Goal: Task Accomplishment & Management: Manage account settings

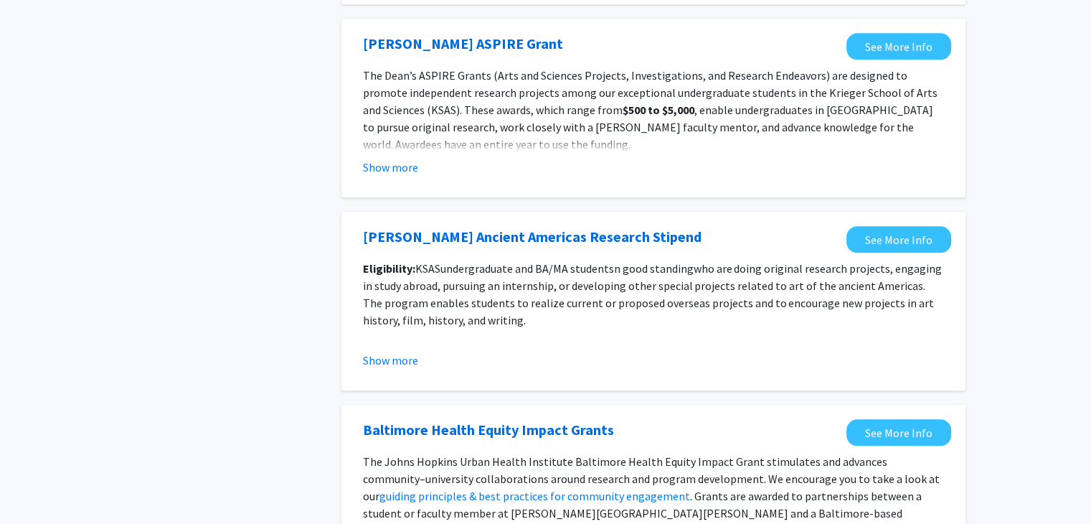
scroll to position [1424, 0]
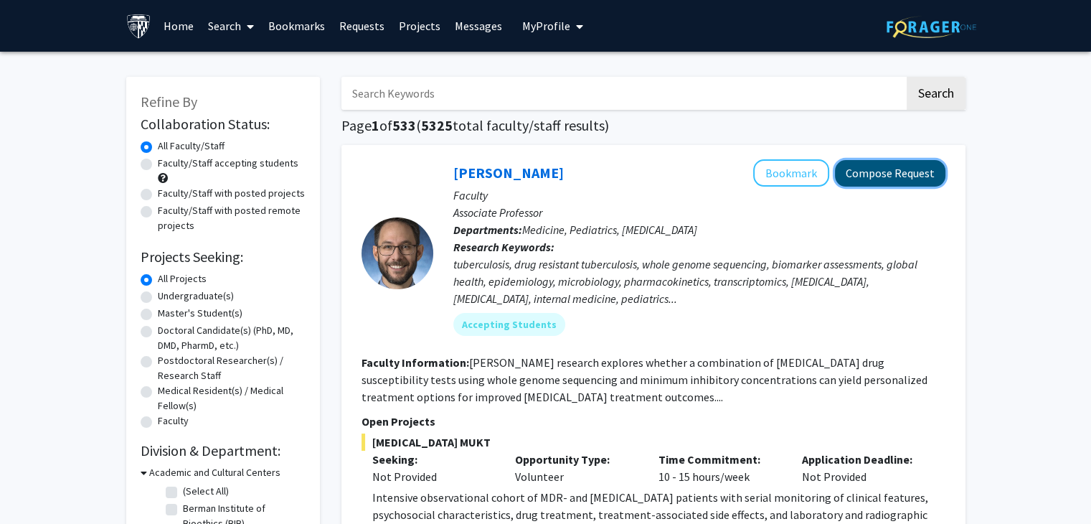
click at [886, 176] on button "Compose Request" at bounding box center [890, 173] width 110 height 27
click at [558, 32] on span "My Profile" at bounding box center [546, 26] width 48 height 14
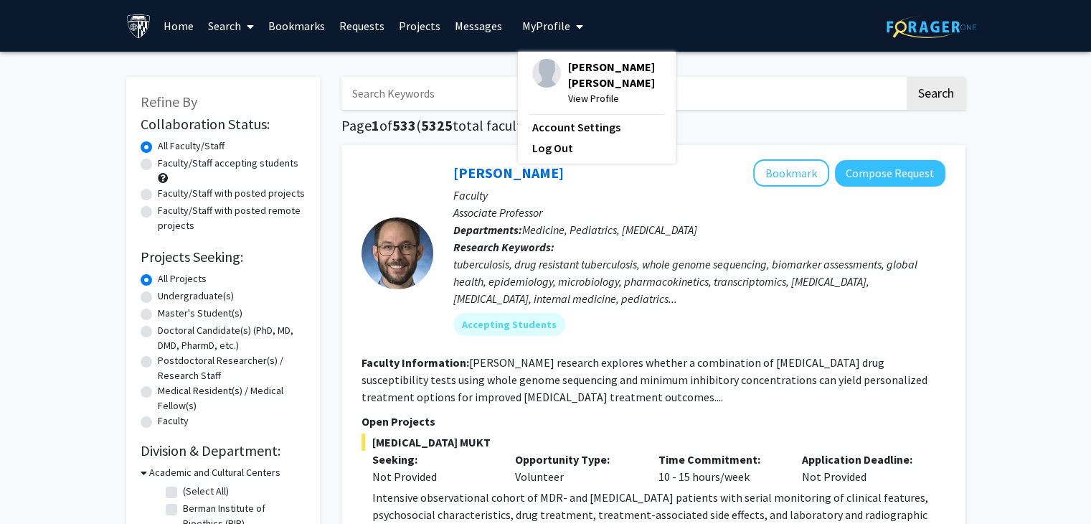
click at [593, 85] on span "[PERSON_NAME] [PERSON_NAME]" at bounding box center [614, 75] width 93 height 32
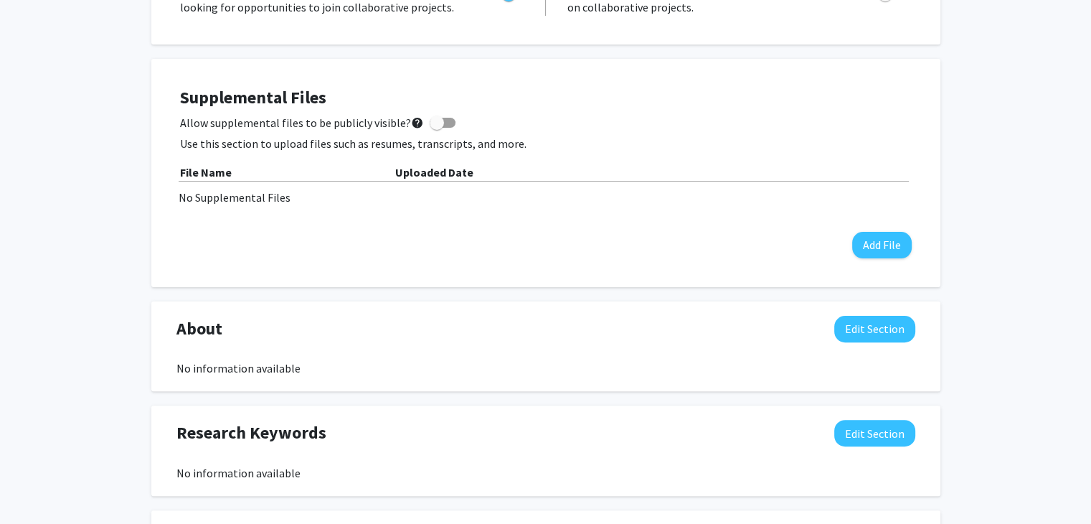
scroll to position [339, 0]
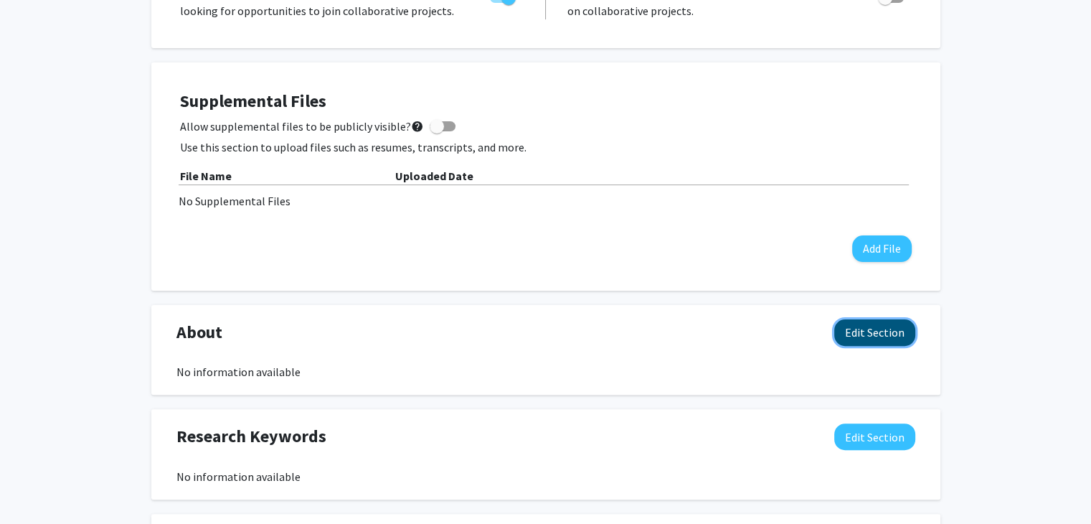
click at [843, 329] on button "Edit Section" at bounding box center [874, 332] width 81 height 27
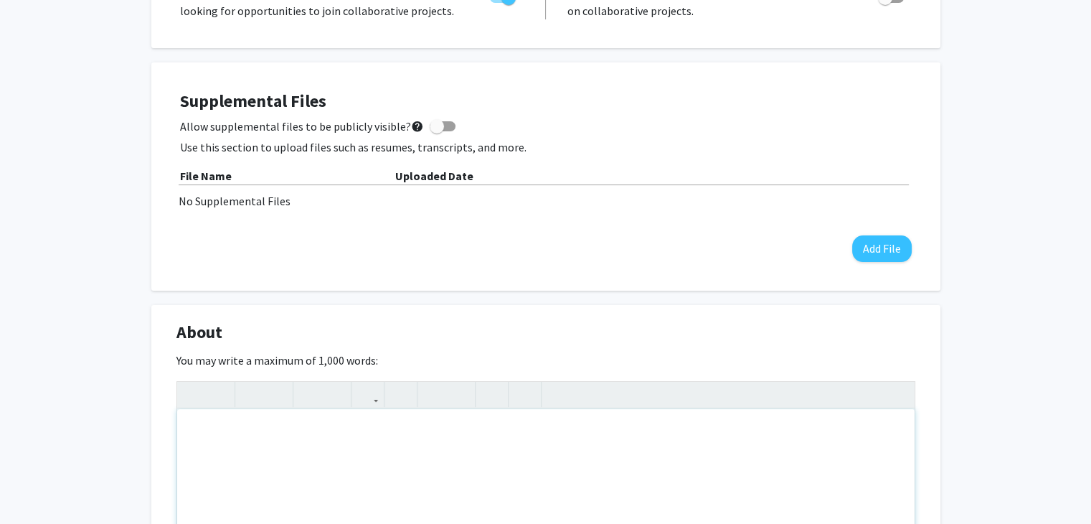
click at [504, 449] on div "Note to users with screen readers: Please deactivate our accessibility plugin f…" at bounding box center [545, 516] width 737 height 215
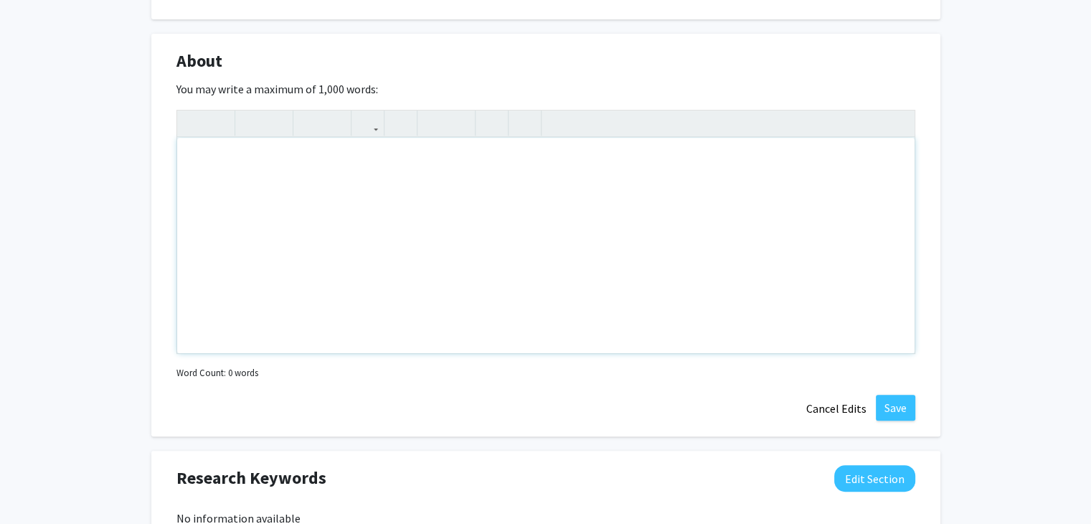
scroll to position [608, 0]
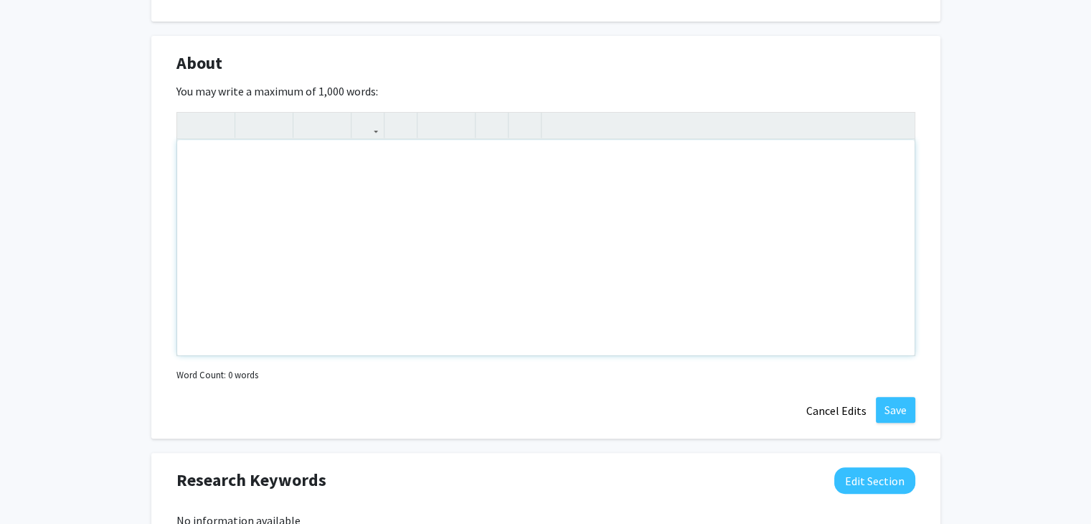
click at [635, 216] on div "Note to users with screen readers: Please deactivate our accessibility plugin f…" at bounding box center [545, 247] width 737 height 215
type textarea "<br><p>My name is Chetana, and I am a graduate student at Johns Hopkins Univers…"
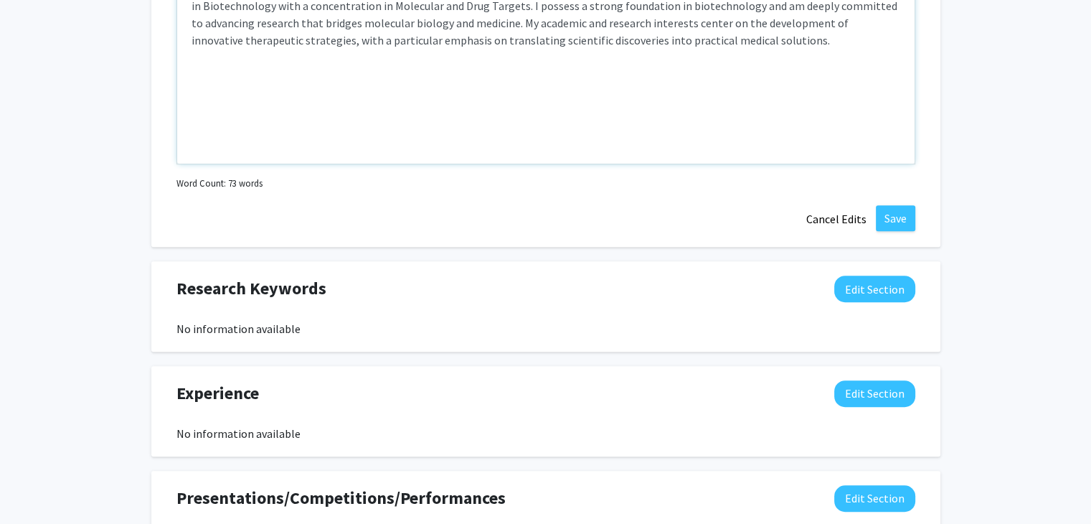
scroll to position [802, 0]
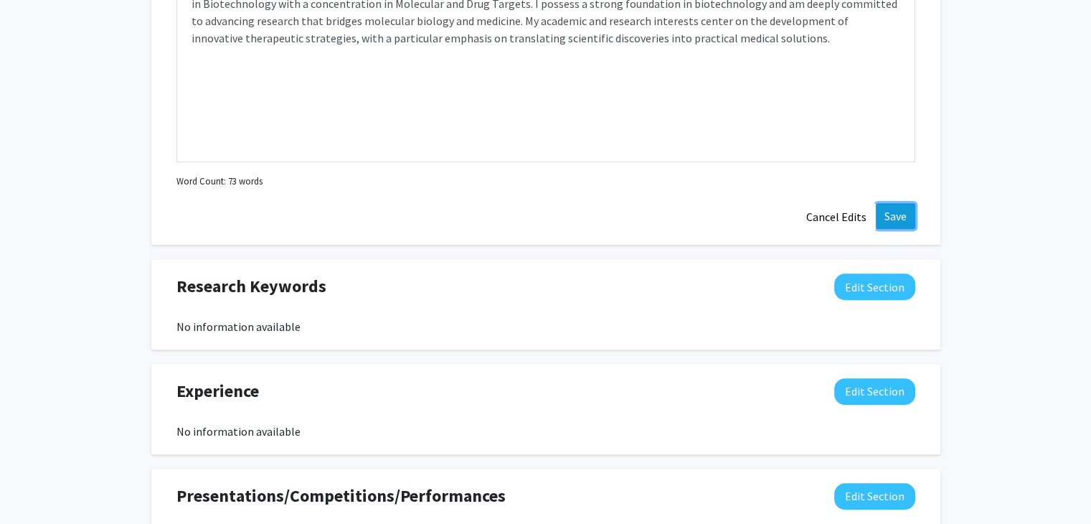
click at [906, 216] on button "Save" at bounding box center [895, 216] width 39 height 26
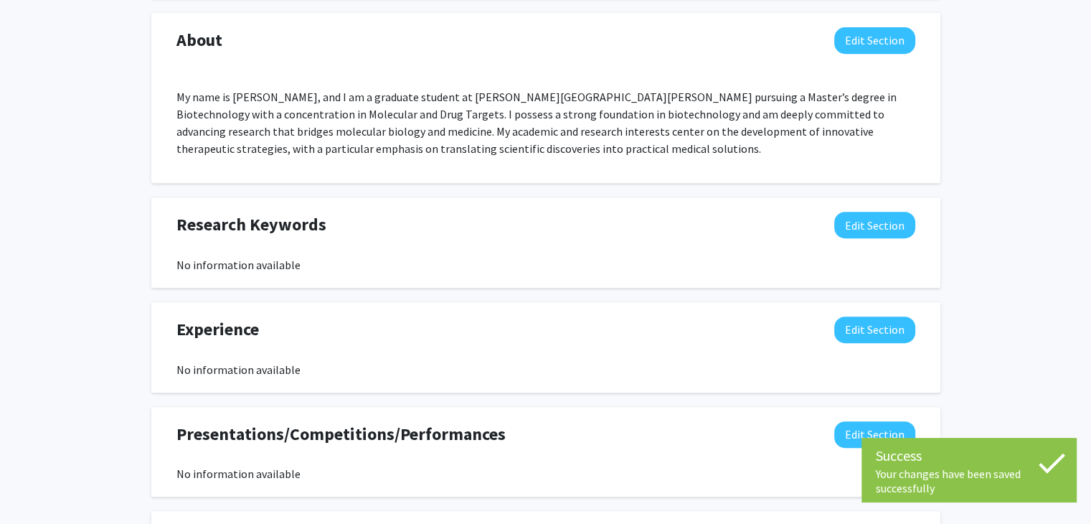
scroll to position [627, 0]
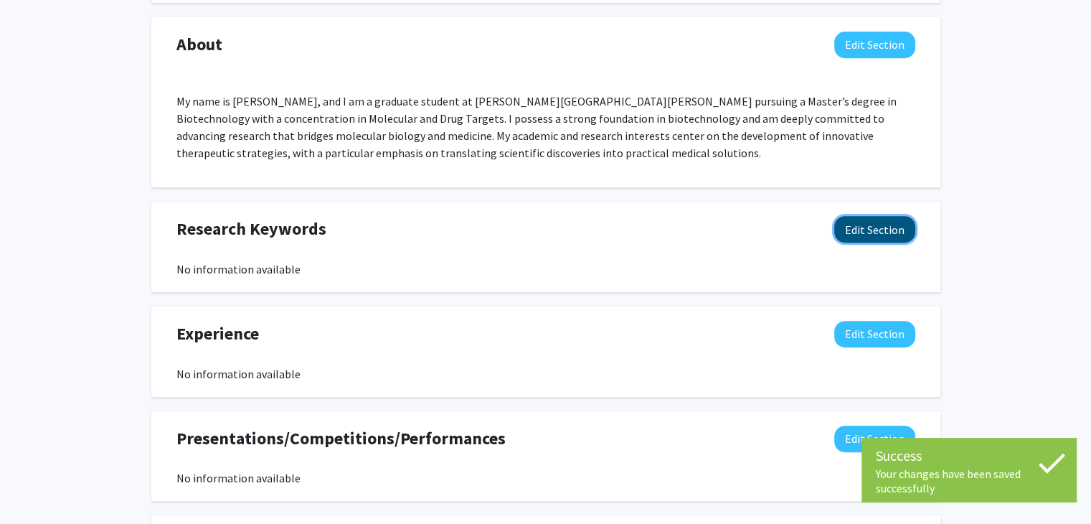
click at [864, 227] on button "Edit Section" at bounding box center [874, 229] width 81 height 27
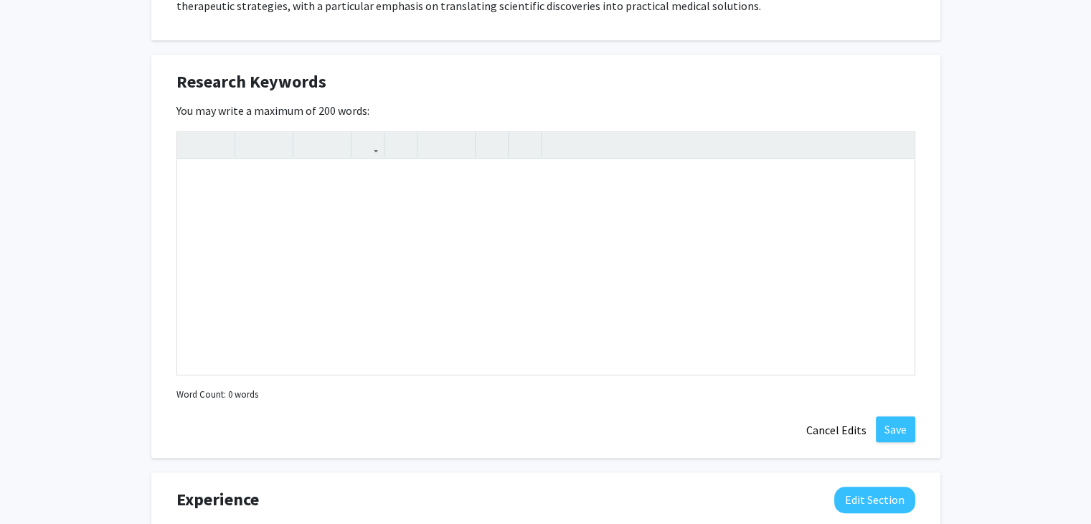
scroll to position [777, 0]
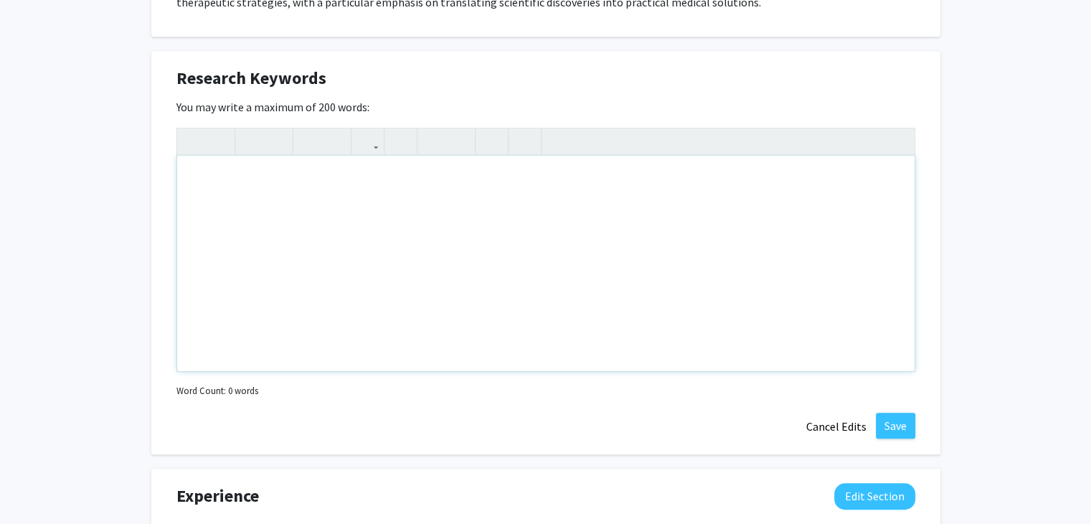
click at [429, 185] on div "Note to users with screen readers: Please deactivate our accessibility plugin f…" at bounding box center [545, 263] width 737 height 215
type textarea "Cancer, Molecular Re"
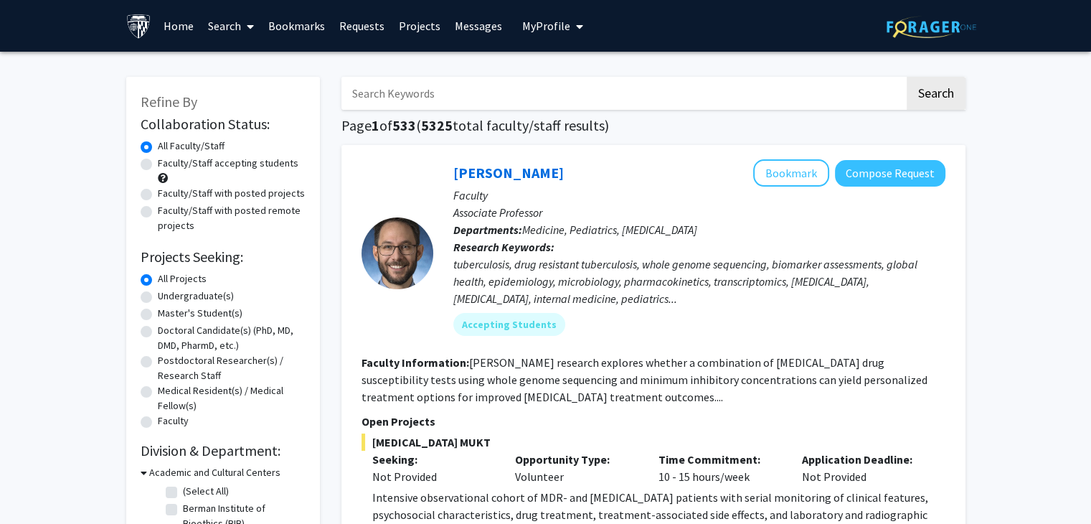
click at [547, 36] on button "My Profile" at bounding box center [553, 26] width 70 height 52
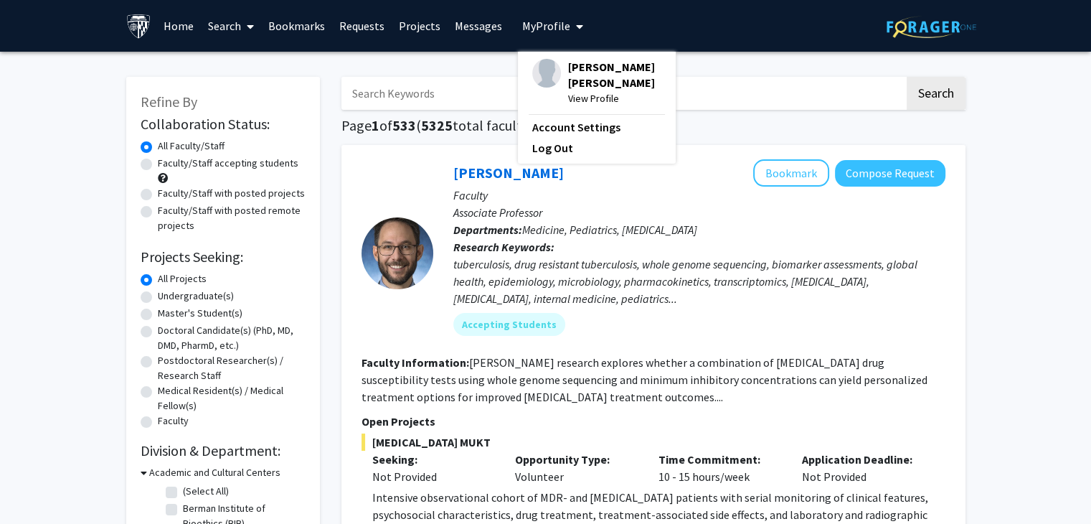
click at [568, 84] on span "[PERSON_NAME] [PERSON_NAME]" at bounding box center [614, 75] width 93 height 32
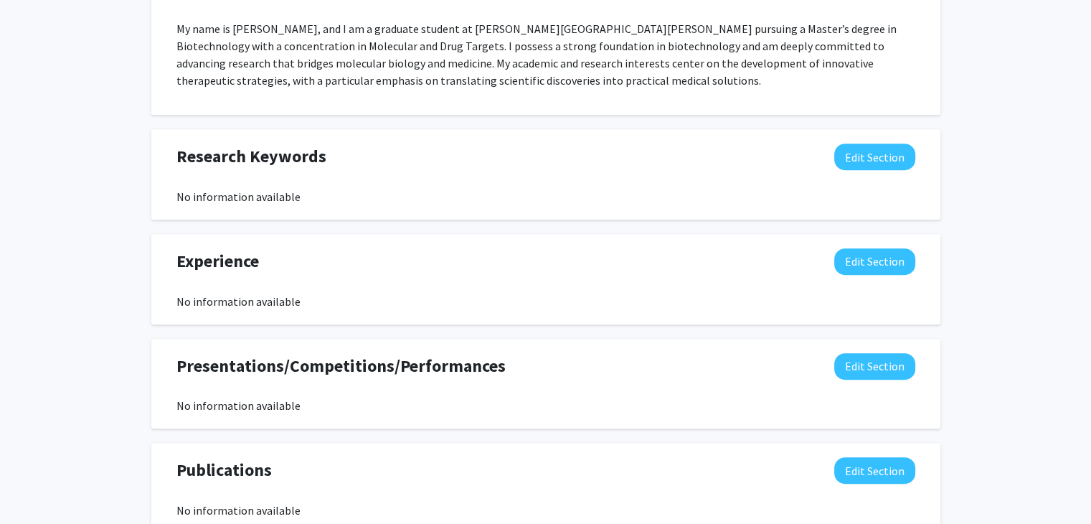
scroll to position [693, 0]
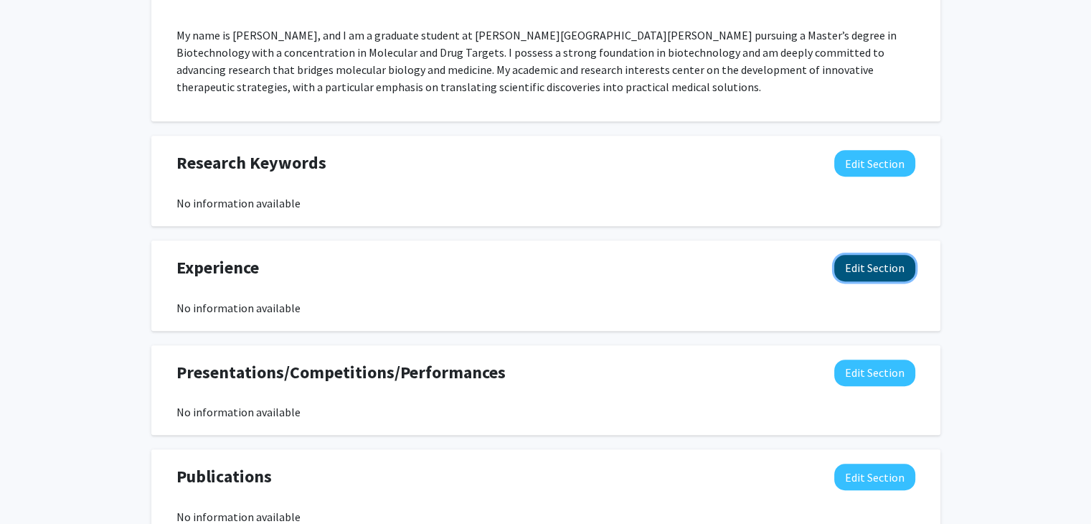
click at [849, 270] on button "Edit Section" at bounding box center [874, 268] width 81 height 27
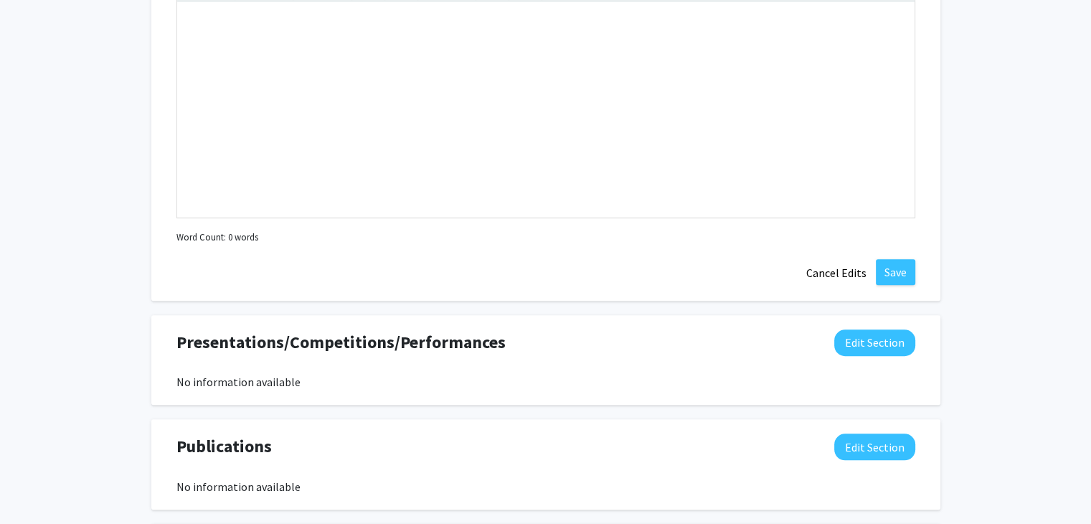
scroll to position [1001, 0]
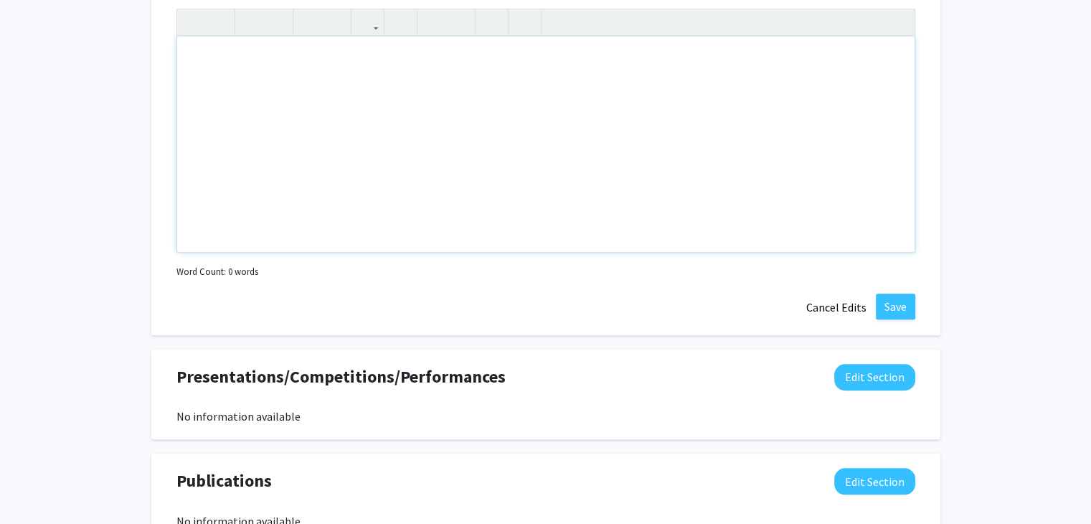
click at [439, 145] on div "Note to users with screen readers: Please deactivate our accessibility plugin f…" at bounding box center [545, 144] width 737 height 215
paste div "Note to users with screen readers: Please deactivate our accessibility plugin f…"
type textarea "<p>St. Jhon’s Research Institute | Bengaluru, India July 2024 – March 2025 </p>…"
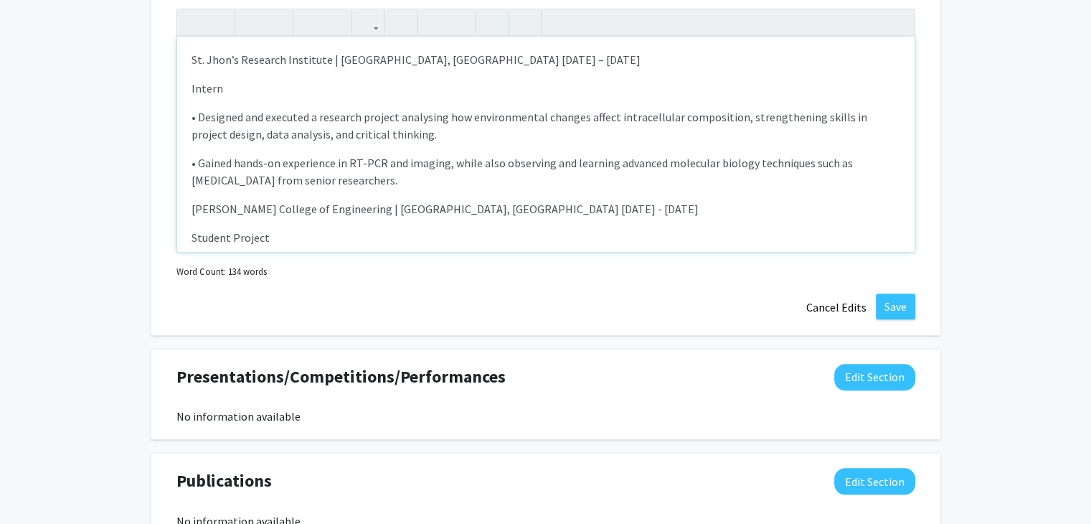
click at [533, 52] on p "St. Jhon’s Research Institute | Bengaluru, India July 2024 – March 2025" at bounding box center [546, 59] width 709 height 17
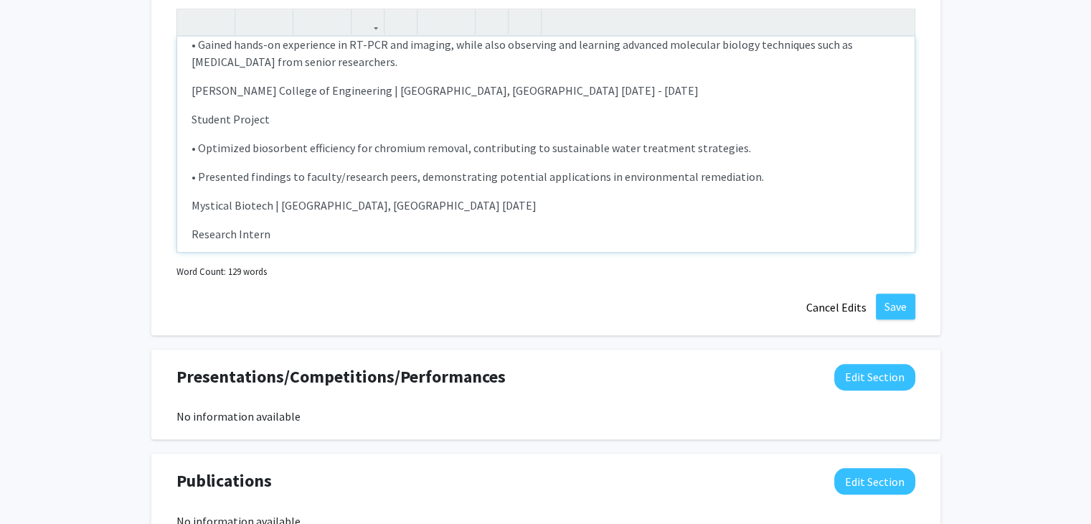
scroll to position [117, 0]
click at [575, 95] on p "Dayananda Sagar College of Engineering | Bengaluru, India Sept 2023 - May 2024" at bounding box center [546, 91] width 709 height 17
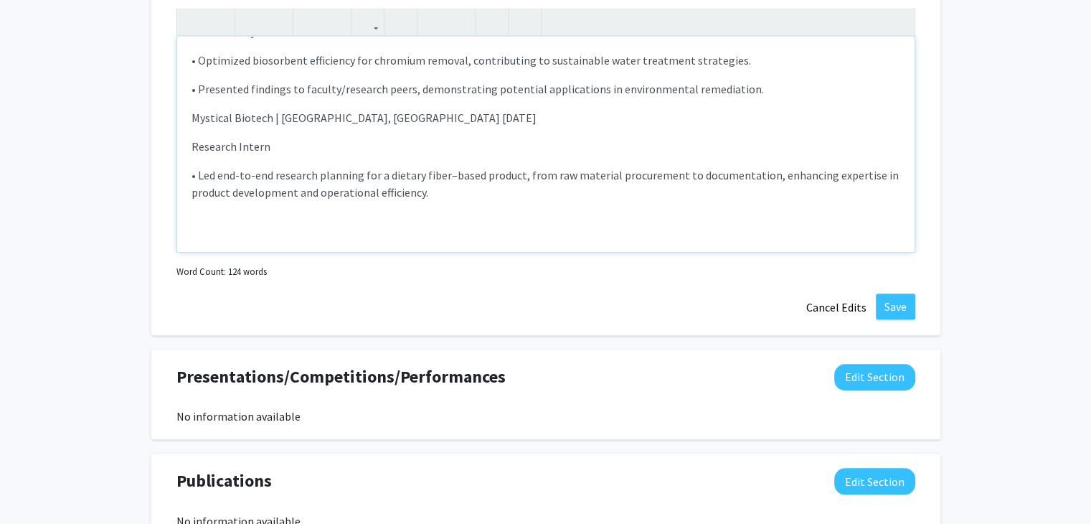
scroll to position [209, 0]
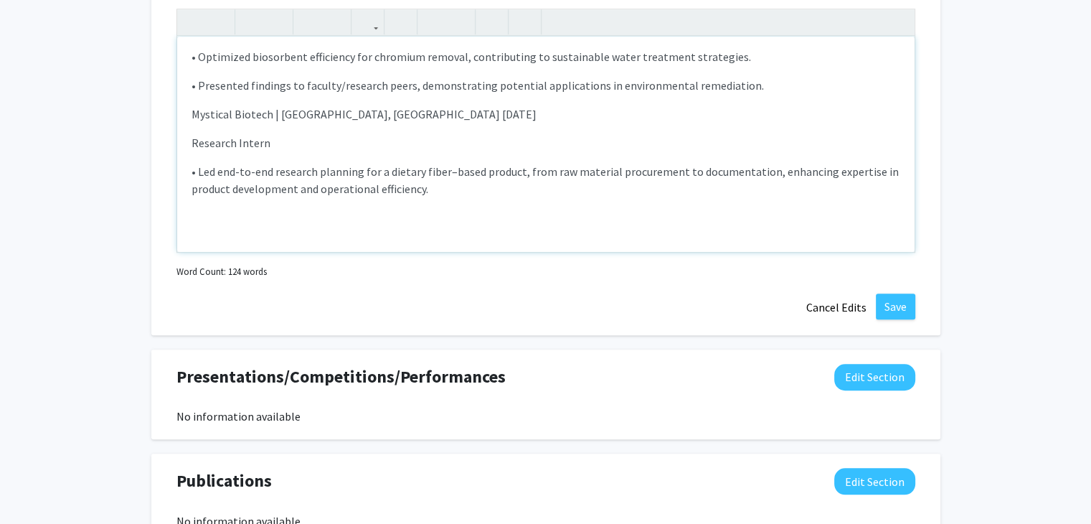
click at [411, 111] on p "Mystical Biotech | Bengaluru, India Aug 2023" at bounding box center [546, 113] width 709 height 17
type textarea "<p>St. Jhon’s Research Institute | Bengaluru, India&nbsp;</p><p>Intern </p><p>•…"
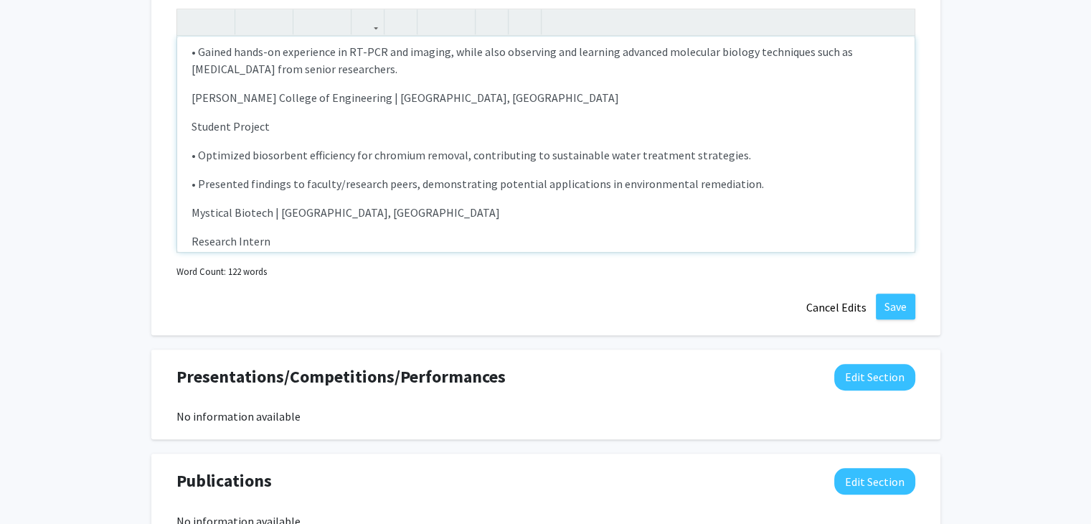
scroll to position [90, 0]
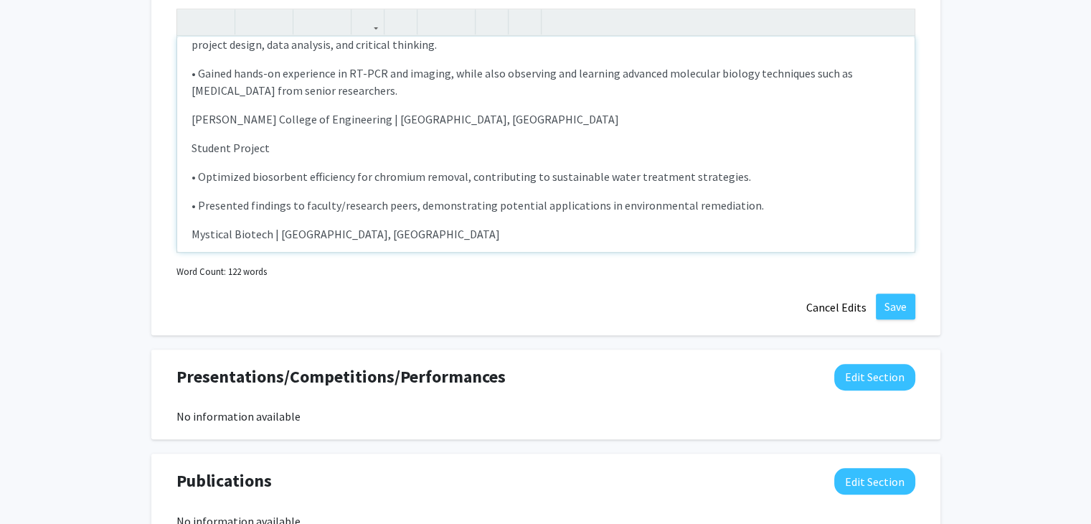
drag, startPoint x: 264, startPoint y: 178, endPoint x: 308, endPoint y: 151, distance: 51.5
click at [308, 151] on p "Student Project" at bounding box center [546, 147] width 709 height 17
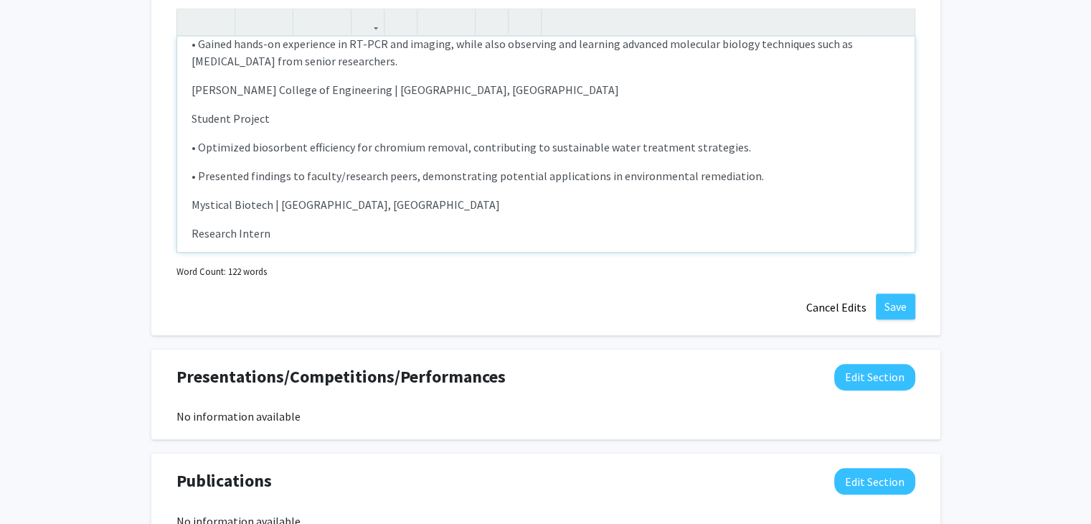
scroll to position [0, 0]
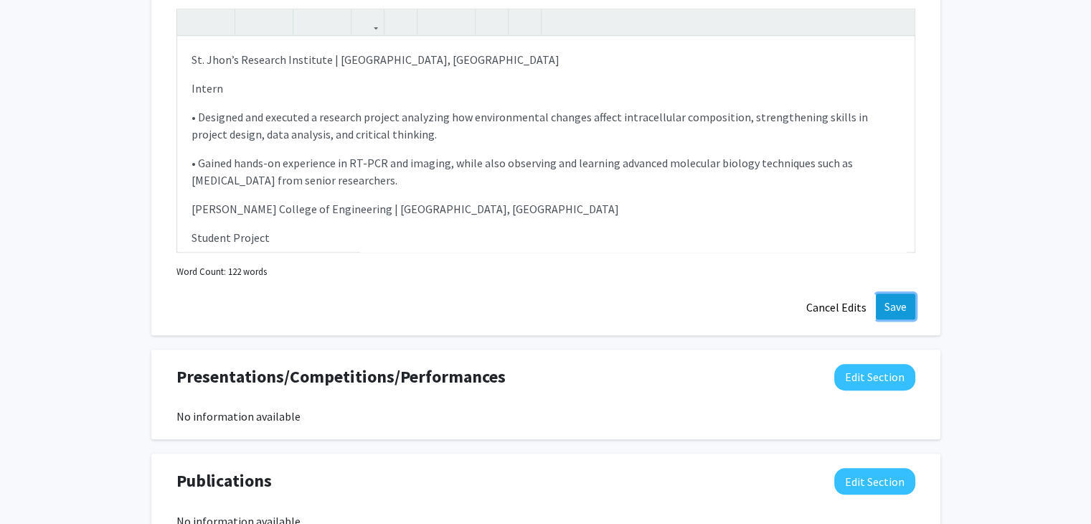
click at [901, 301] on button "Save" at bounding box center [895, 306] width 39 height 26
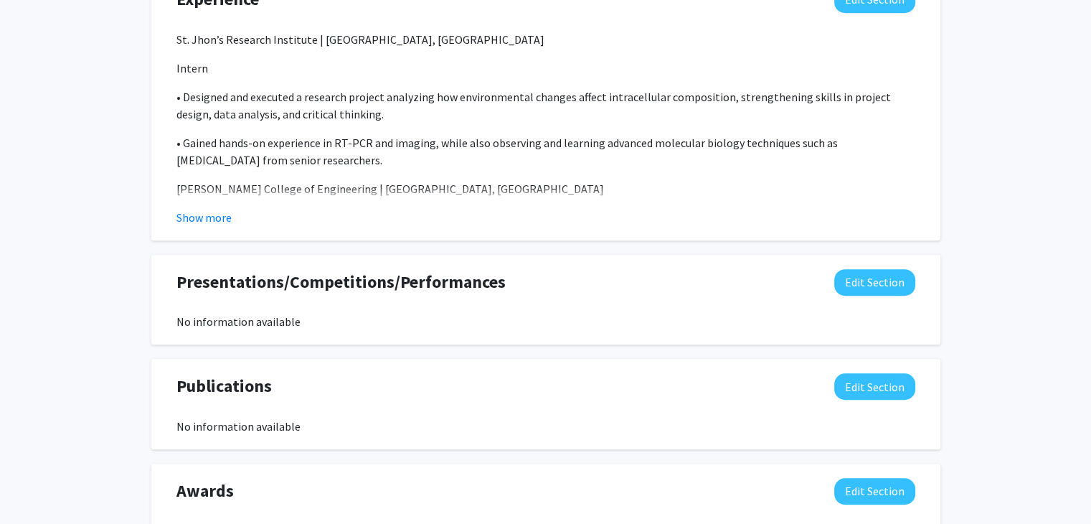
scroll to position [960, 0]
click at [900, 285] on button "Edit Section" at bounding box center [874, 283] width 81 height 27
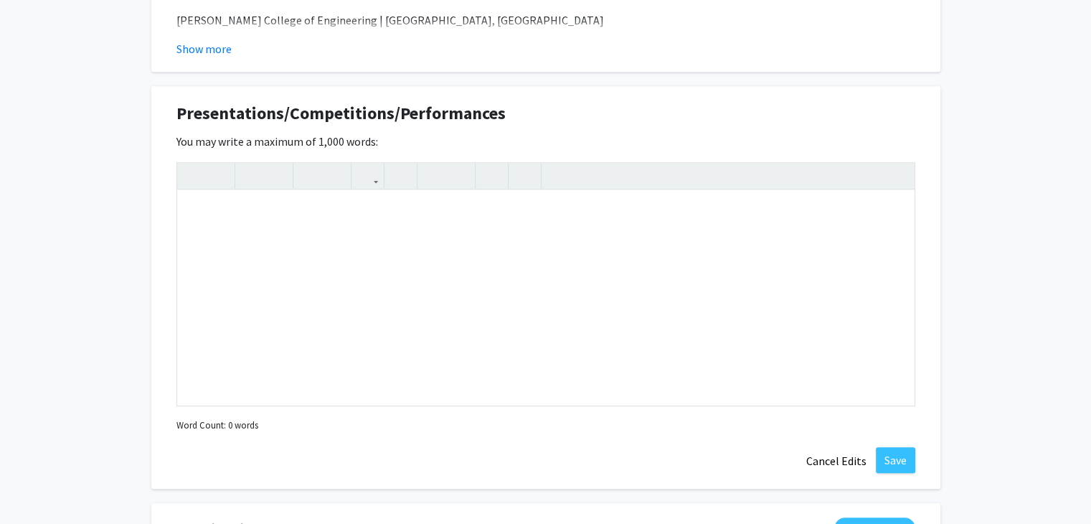
scroll to position [1147, 0]
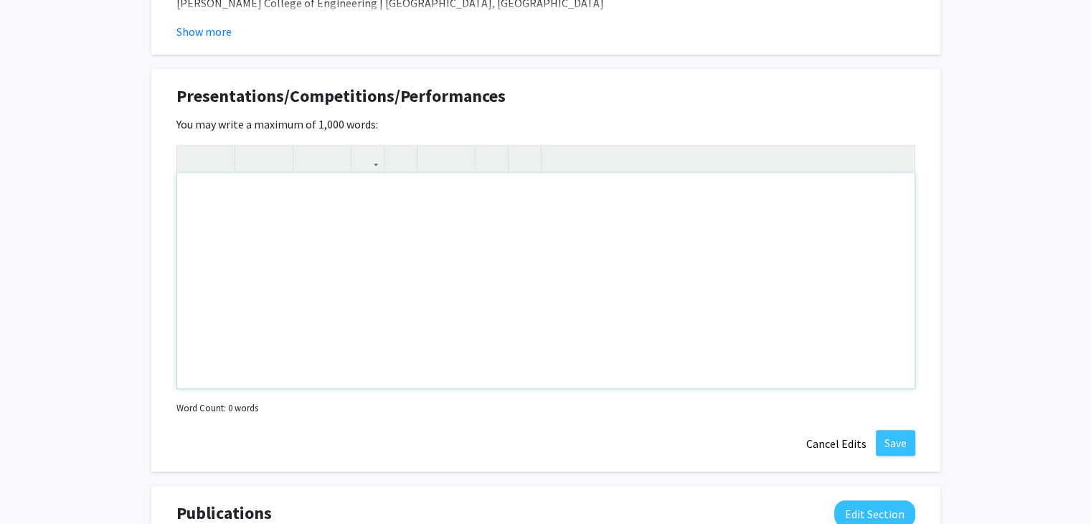
click at [555, 219] on div "Note to users with screen readers: Please deactivate our accessibility plugin f…" at bounding box center [545, 280] width 737 height 215
